Goal: Task Accomplishment & Management: Use online tool/utility

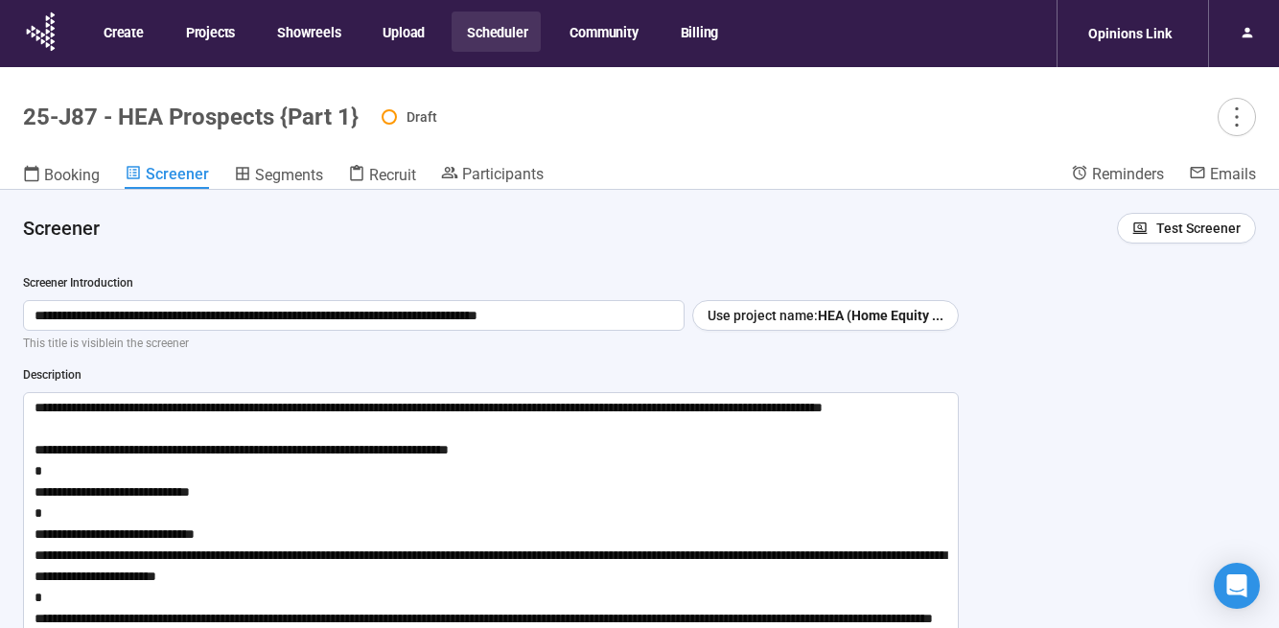
click at [491, 32] on button "Scheduler" at bounding box center [496, 32] width 89 height 40
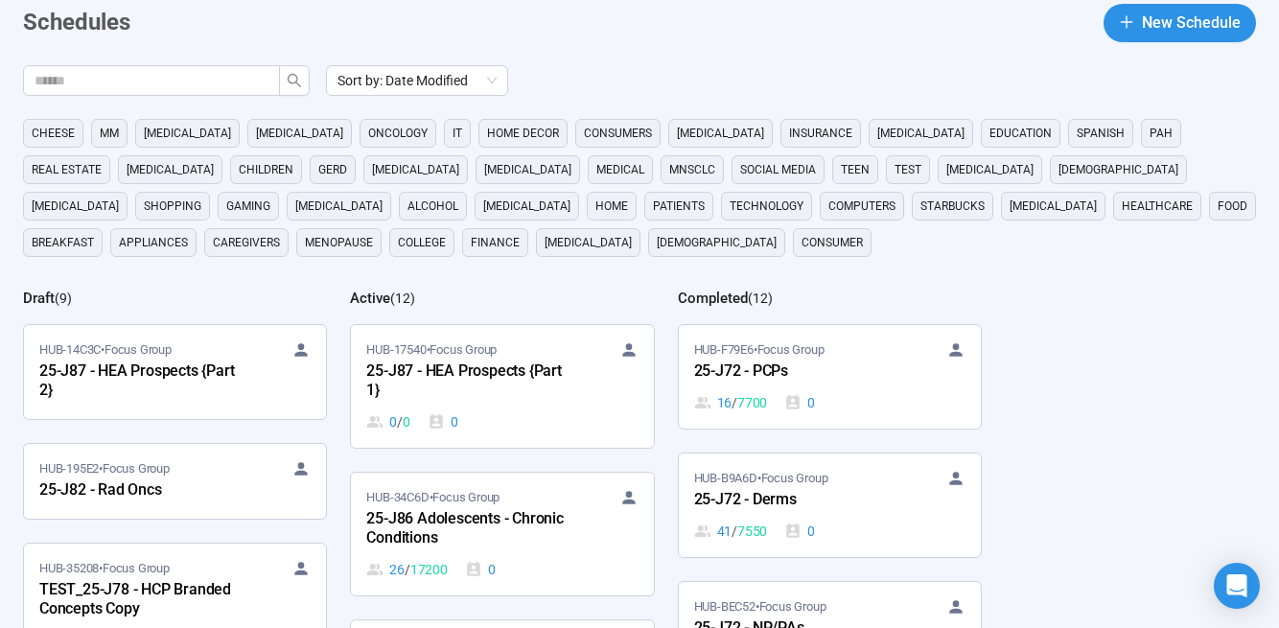
scroll to position [35, 0]
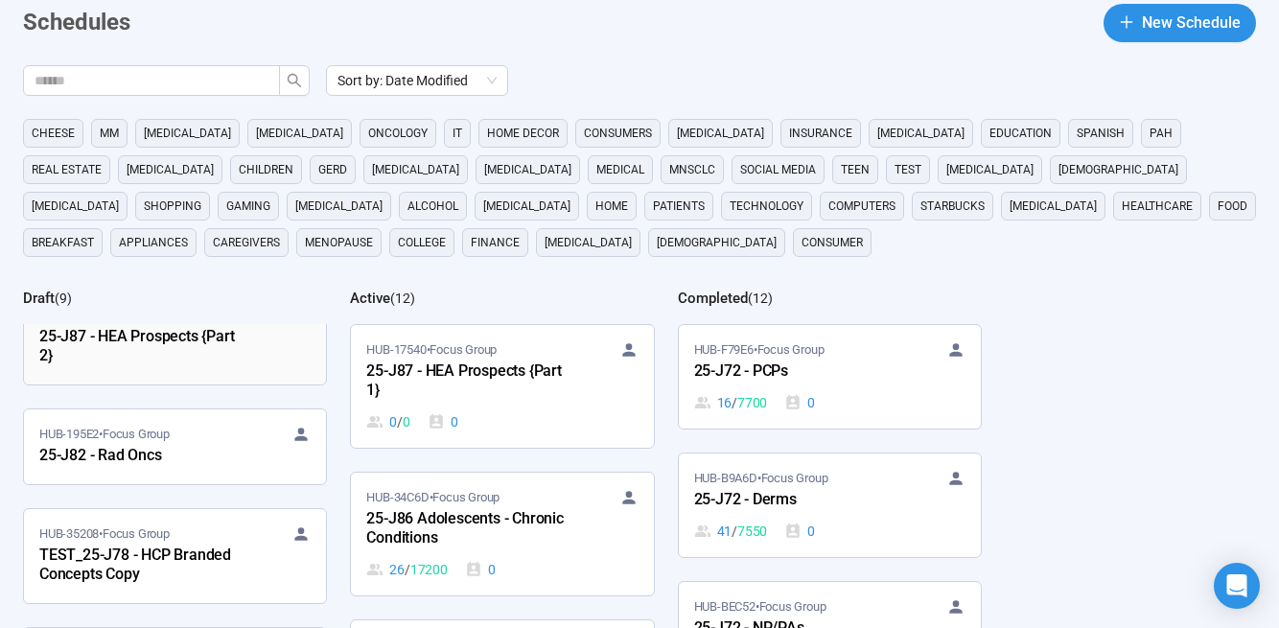
click at [210, 370] on link "HUB-14C3C • Focus Group 25-J87 - HEA Prospects {Part 2}" at bounding box center [175, 338] width 302 height 94
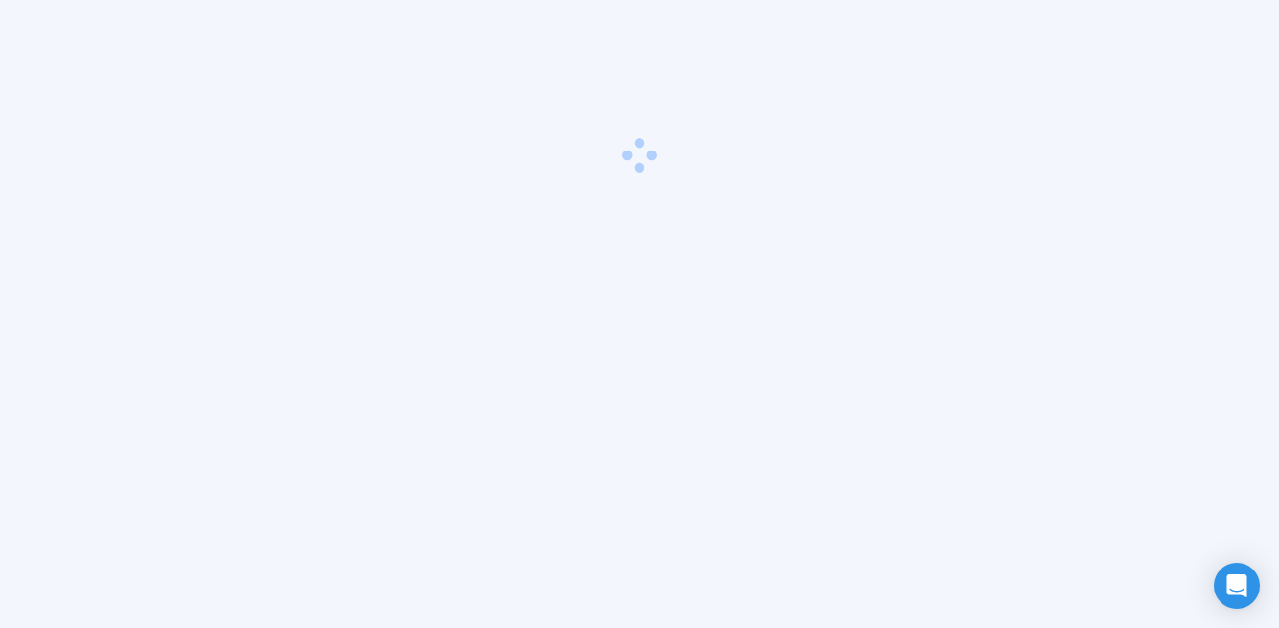
scroll to position [67, 0]
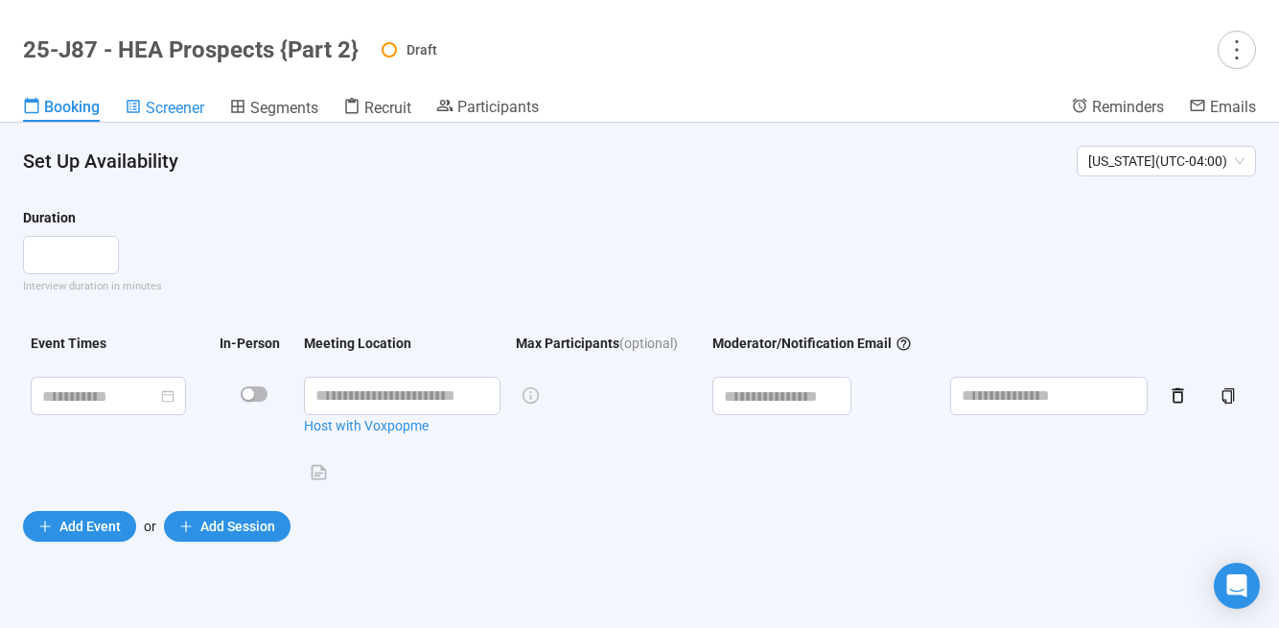
click at [197, 107] on span "Screener" at bounding box center [175, 108] width 58 height 18
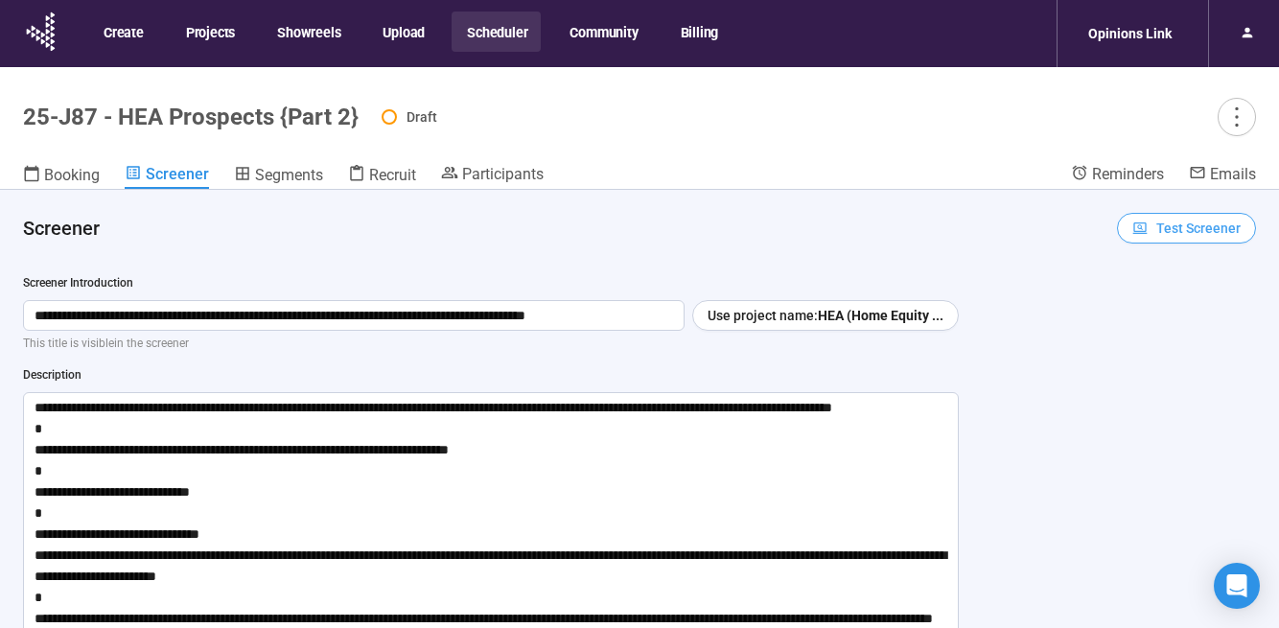
click at [1200, 228] on span "Test Screener" at bounding box center [1198, 228] width 84 height 21
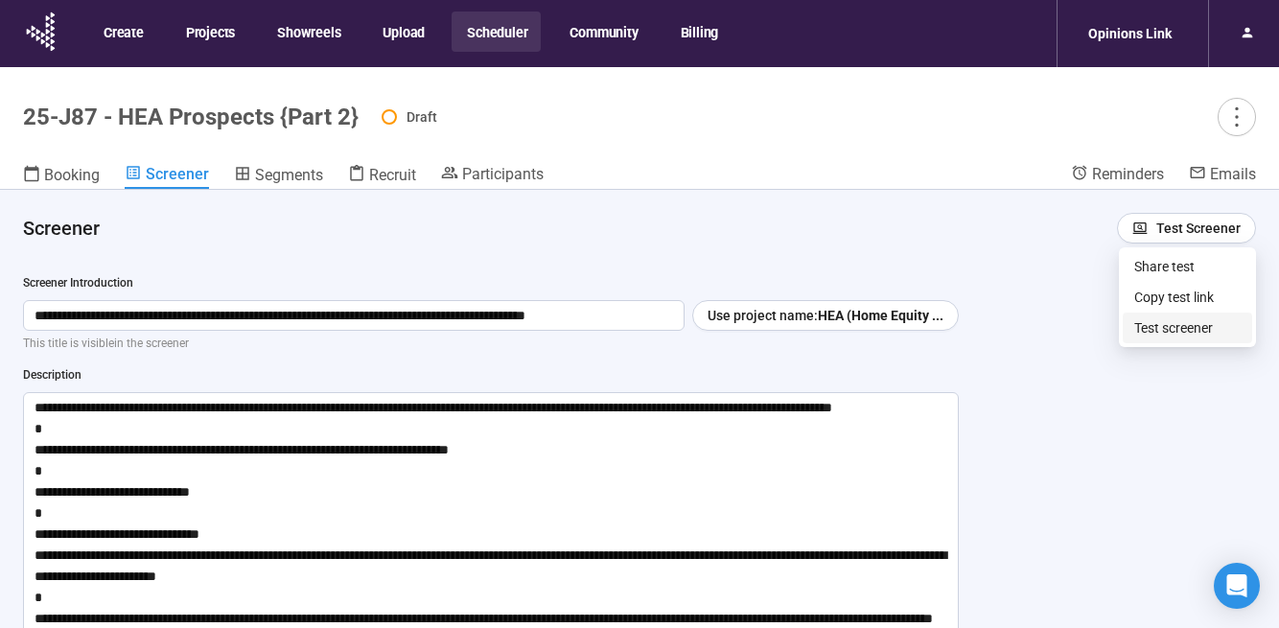
click at [1177, 328] on link "Test screener" at bounding box center [1173, 327] width 79 height 15
